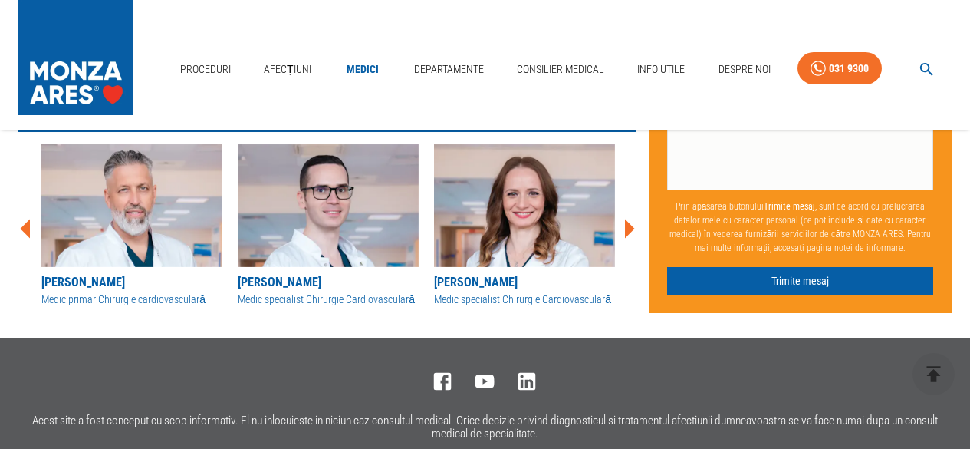
scroll to position [1304, 0]
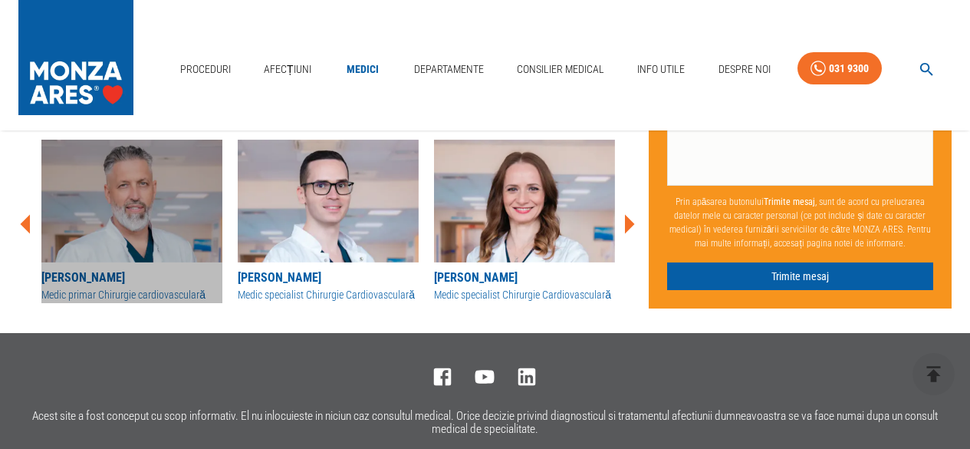
click at [117, 205] on img at bounding box center [131, 201] width 181 height 123
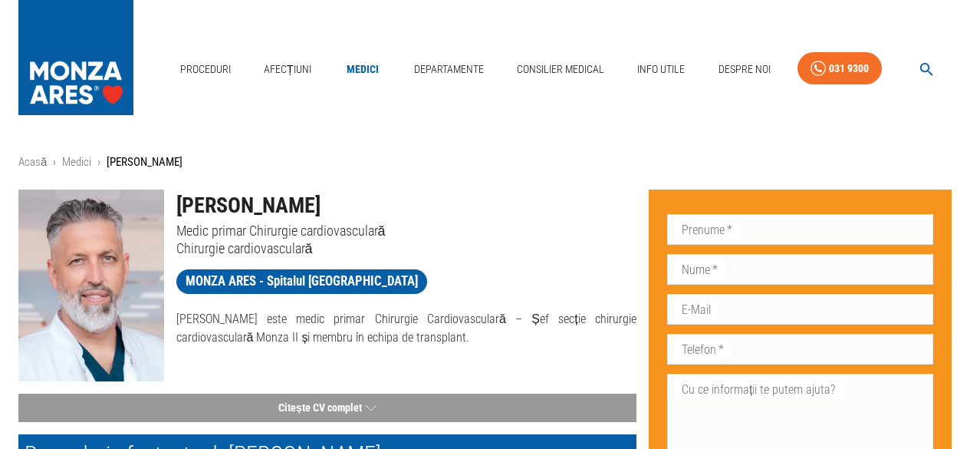
click at [117, 204] on img at bounding box center [91, 285] width 146 height 192
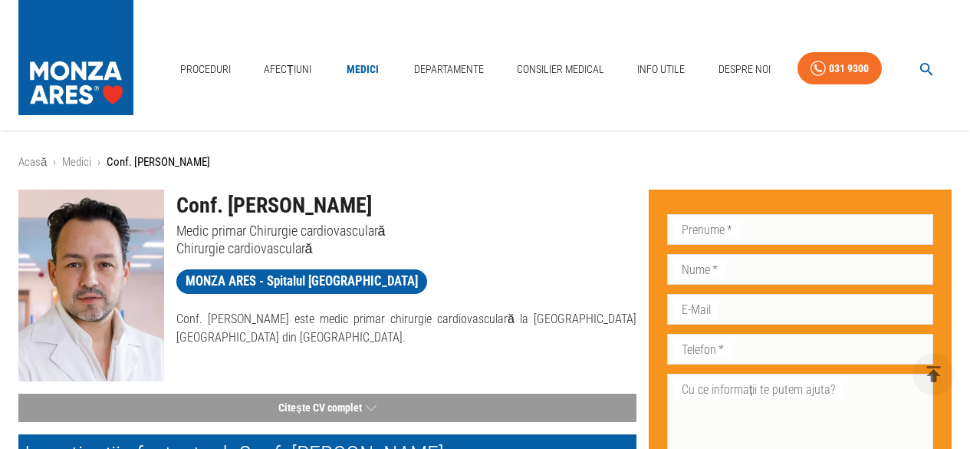
scroll to position [1304, 0]
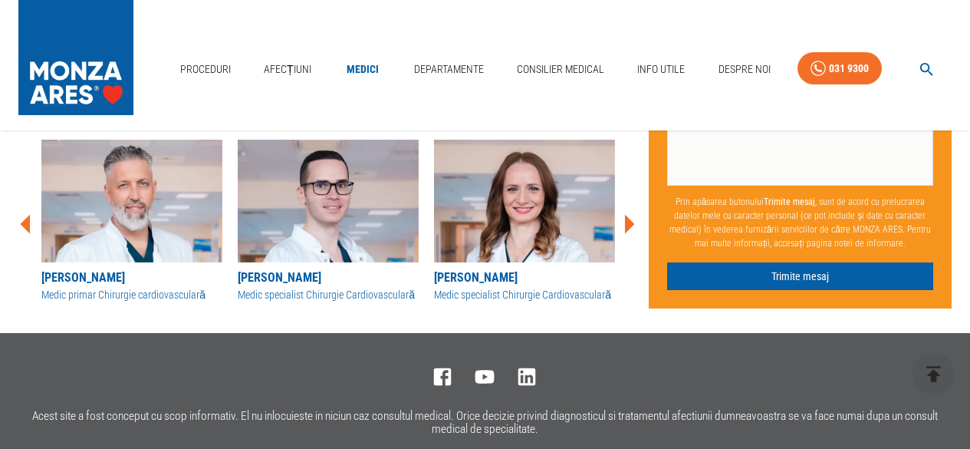
click at [633, 219] on icon at bounding box center [629, 224] width 46 height 46
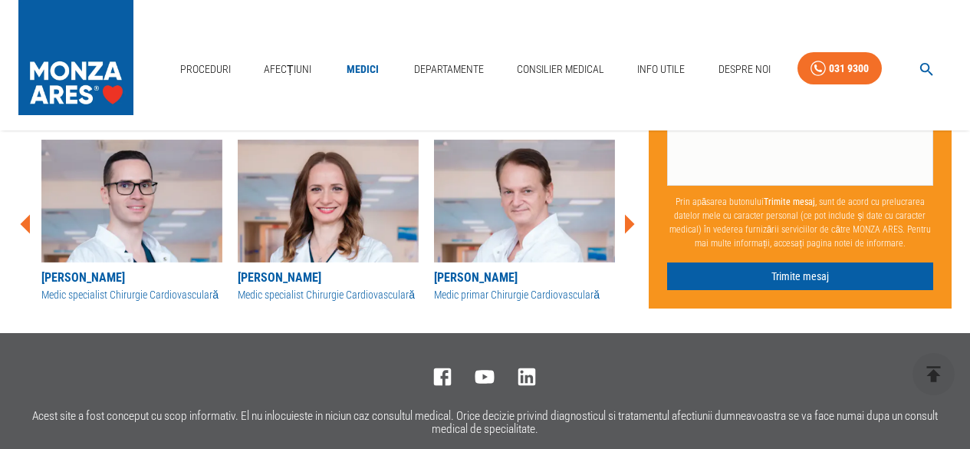
click at [633, 219] on icon at bounding box center [629, 224] width 46 height 46
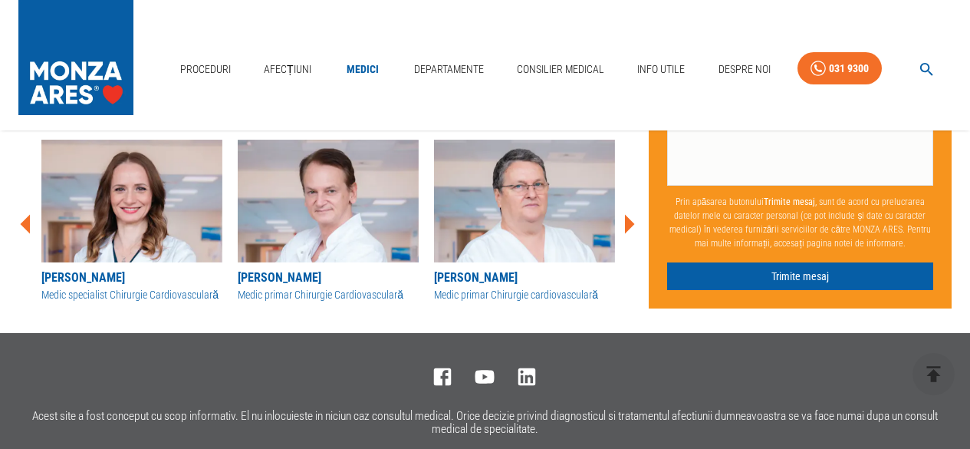
click at [633, 219] on icon at bounding box center [629, 224] width 46 height 46
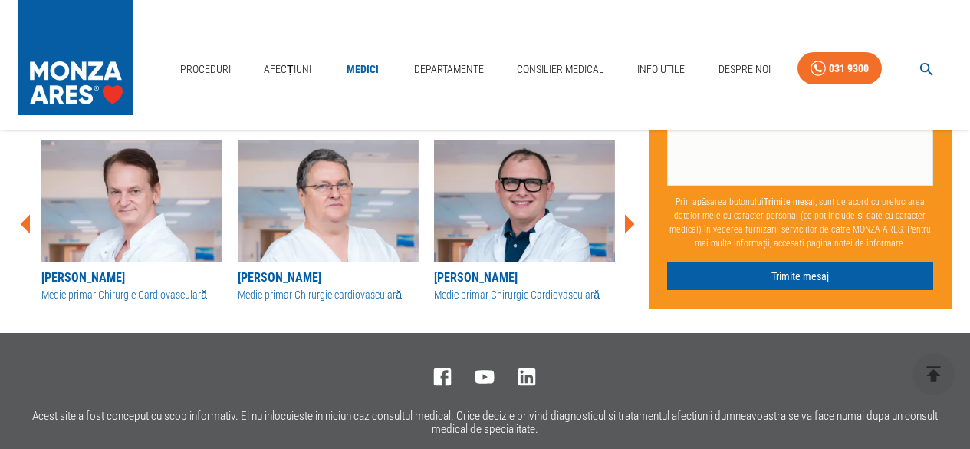
click at [633, 219] on icon at bounding box center [629, 224] width 46 height 46
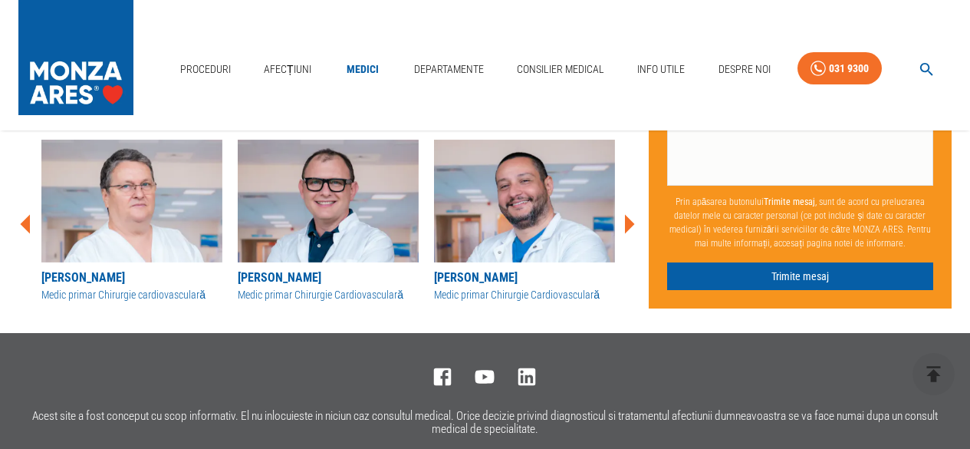
click at [633, 219] on icon at bounding box center [629, 224] width 46 height 46
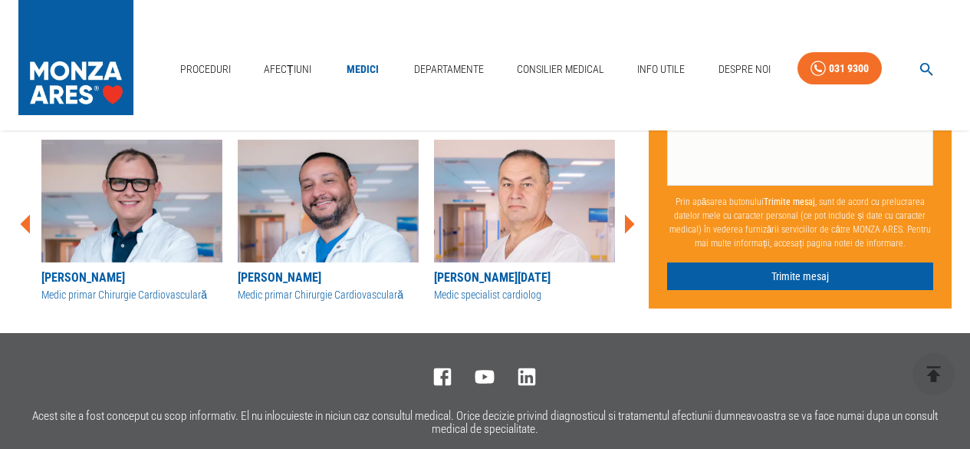
click at [633, 219] on icon at bounding box center [629, 224] width 46 height 46
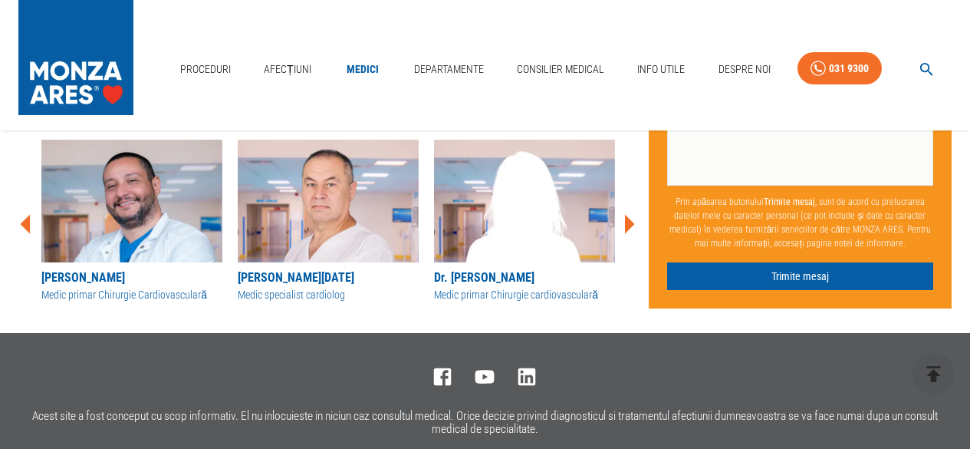
click at [633, 219] on icon at bounding box center [629, 224] width 46 height 46
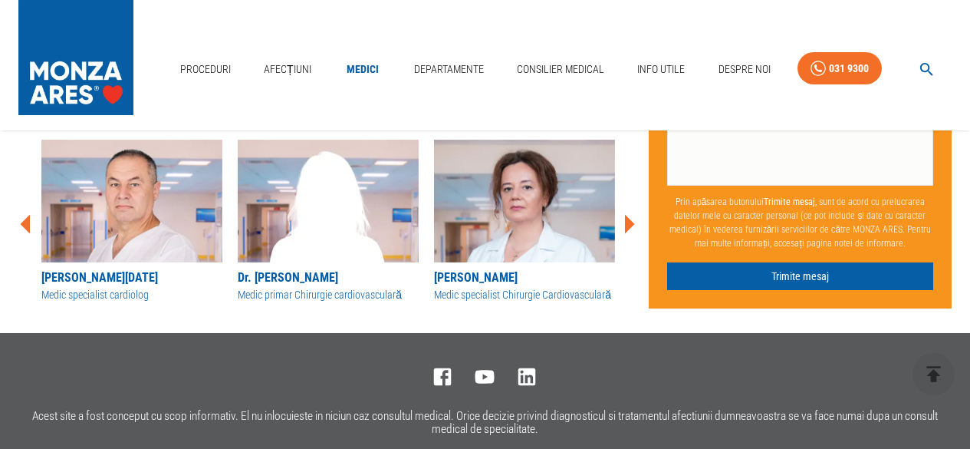
click at [633, 219] on icon at bounding box center [629, 224] width 46 height 46
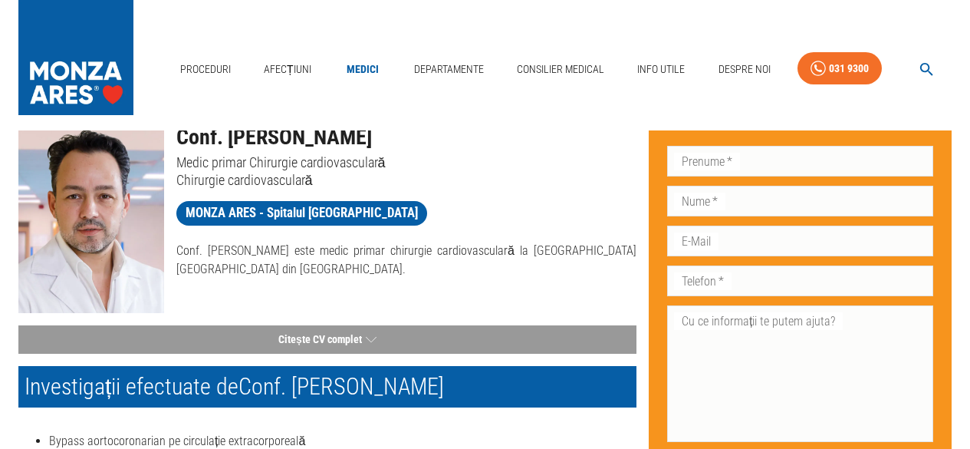
scroll to position [0, 0]
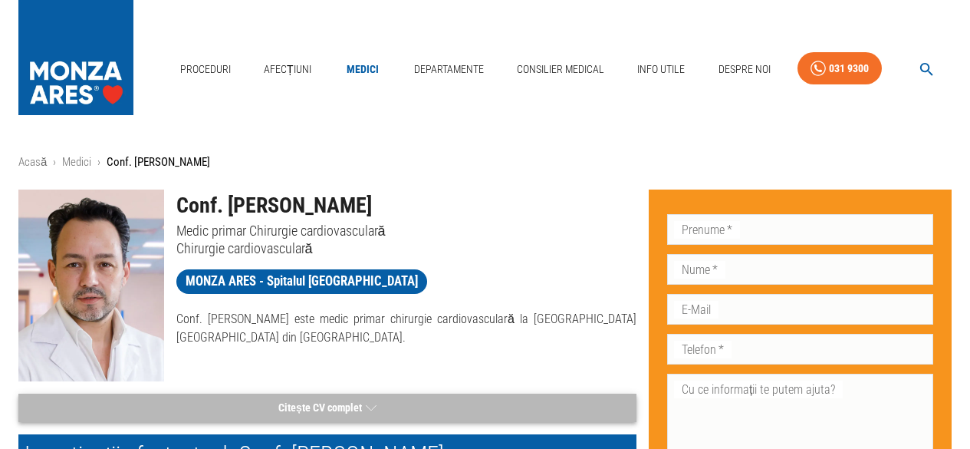
click at [360, 402] on button "Citește CV complet" at bounding box center [327, 407] width 618 height 28
